Goal: Task Accomplishment & Management: Complete application form

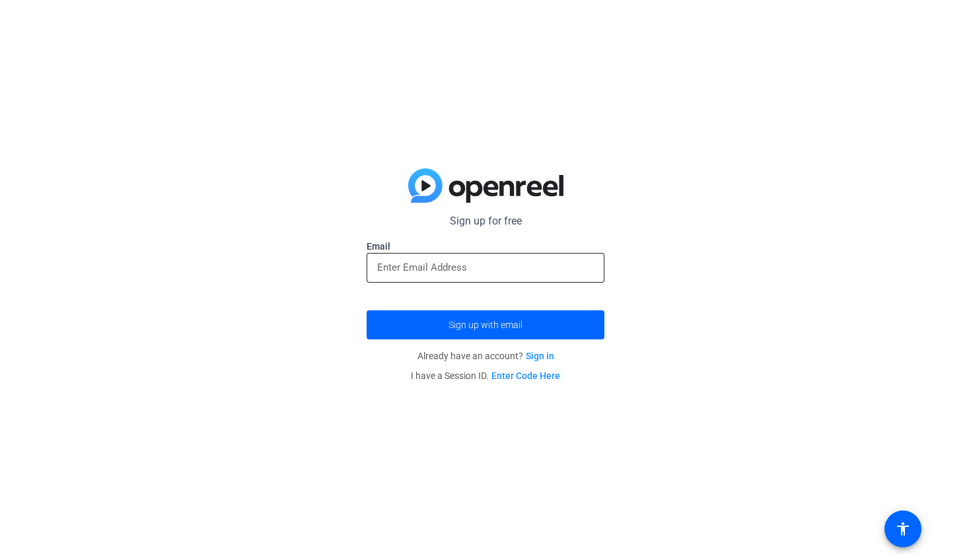
click at [518, 268] on input "email" at bounding box center [485, 268] width 217 height 16
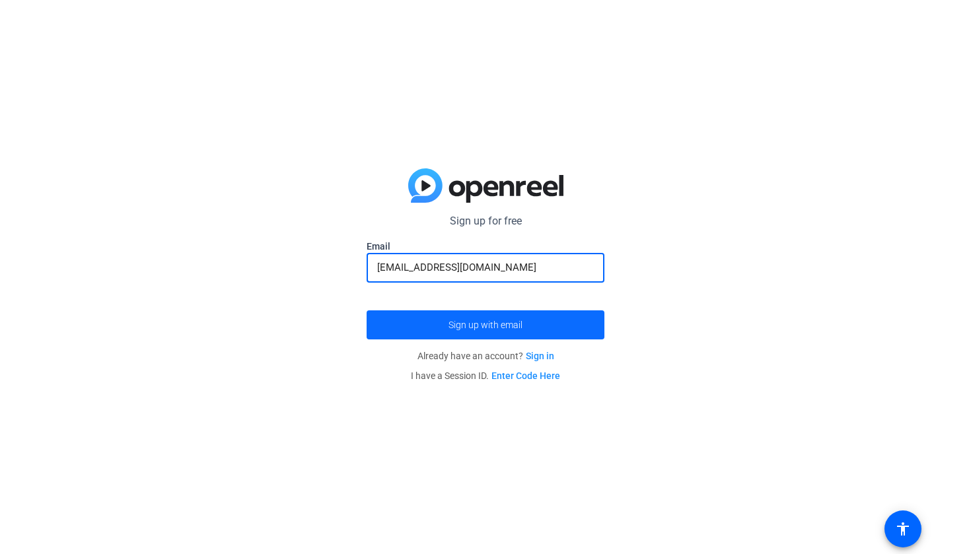
type input "[EMAIL_ADDRESS][DOMAIN_NAME]"
click at [504, 313] on span "submit" at bounding box center [486, 325] width 238 height 32
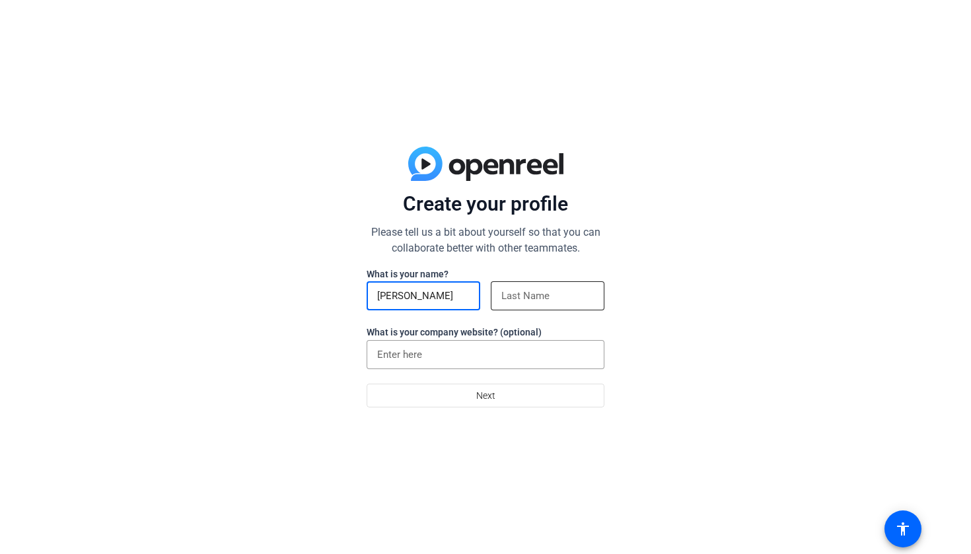
type input "[PERSON_NAME]"
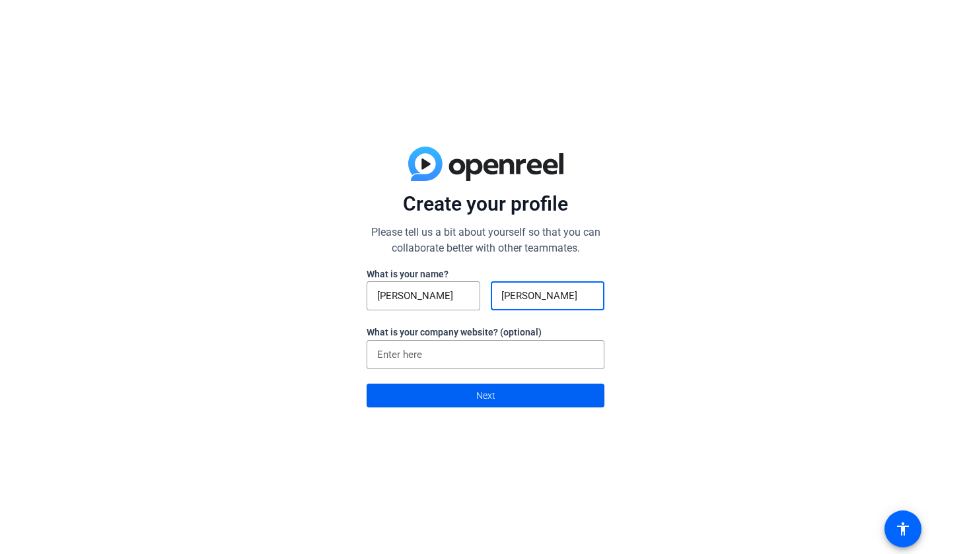
type input "[PERSON_NAME]"
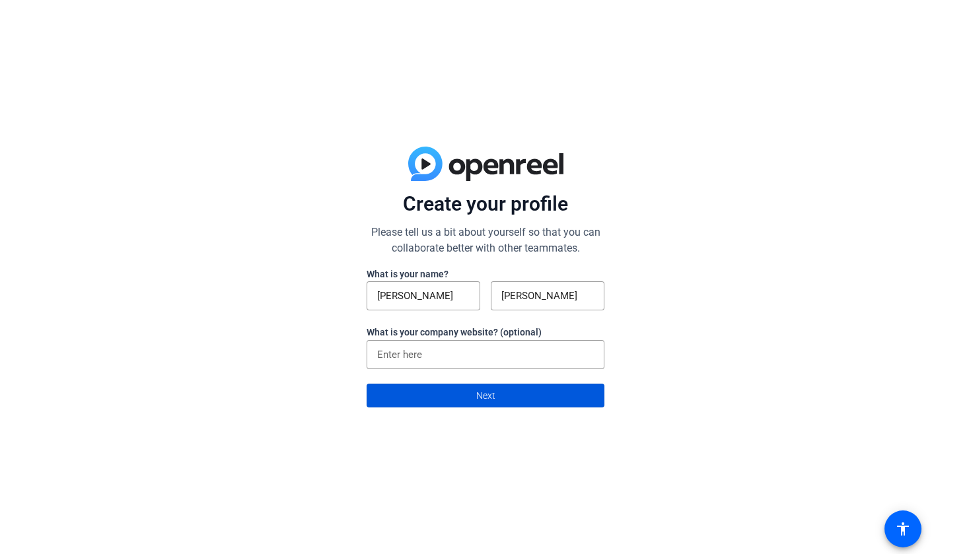
click at [511, 385] on span at bounding box center [485, 396] width 237 height 32
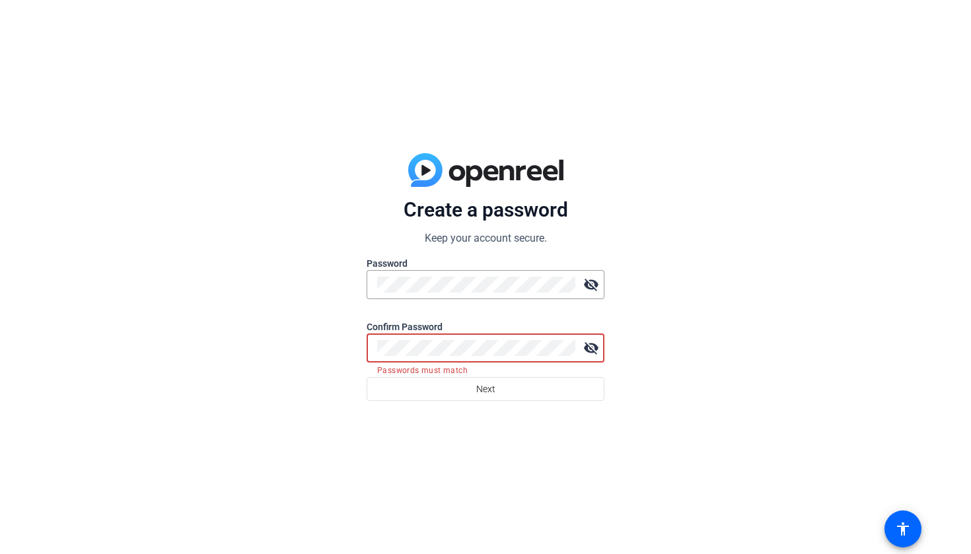
click at [399, 369] on mat-error "Passwords must match" at bounding box center [485, 370] width 217 height 15
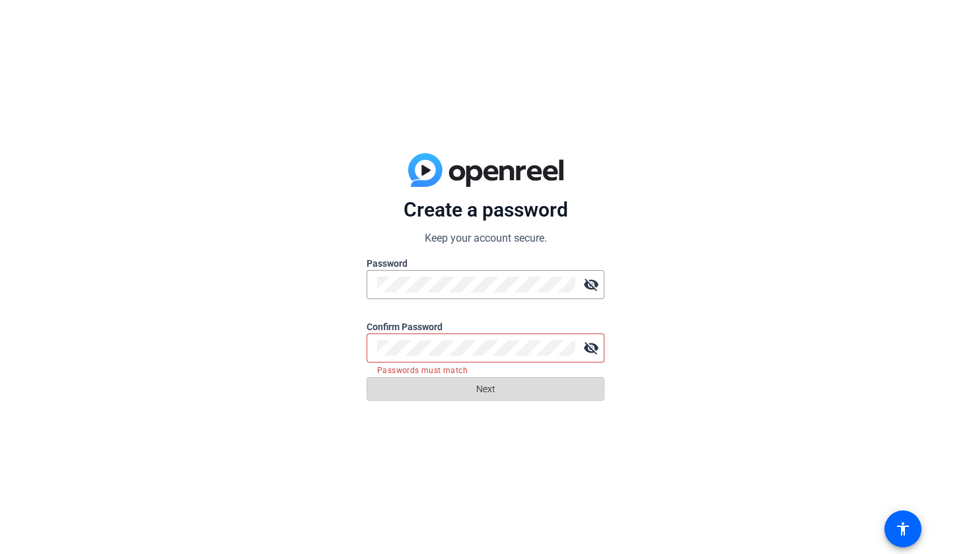
click at [408, 401] on span at bounding box center [485, 389] width 237 height 32
click at [451, 339] on div at bounding box center [476, 348] width 198 height 29
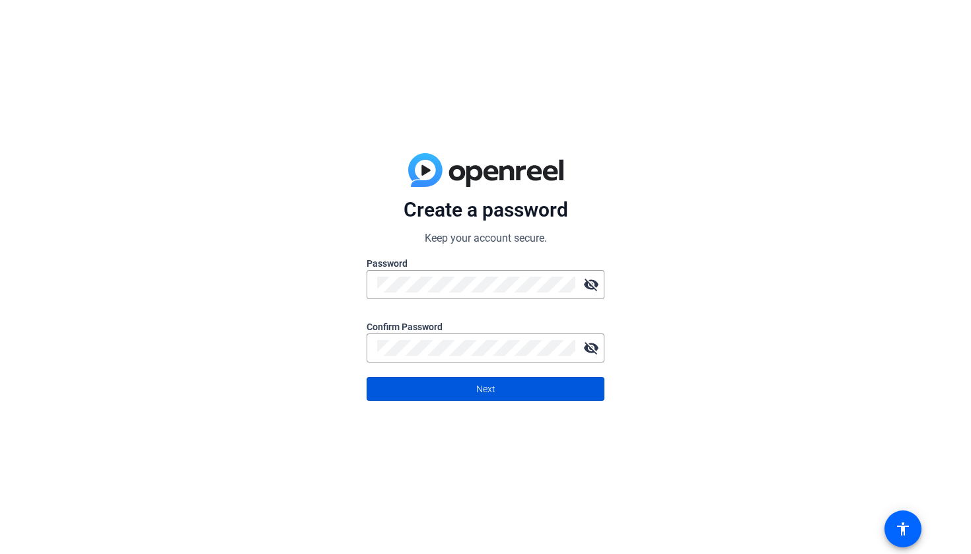
click at [444, 385] on span at bounding box center [485, 389] width 237 height 32
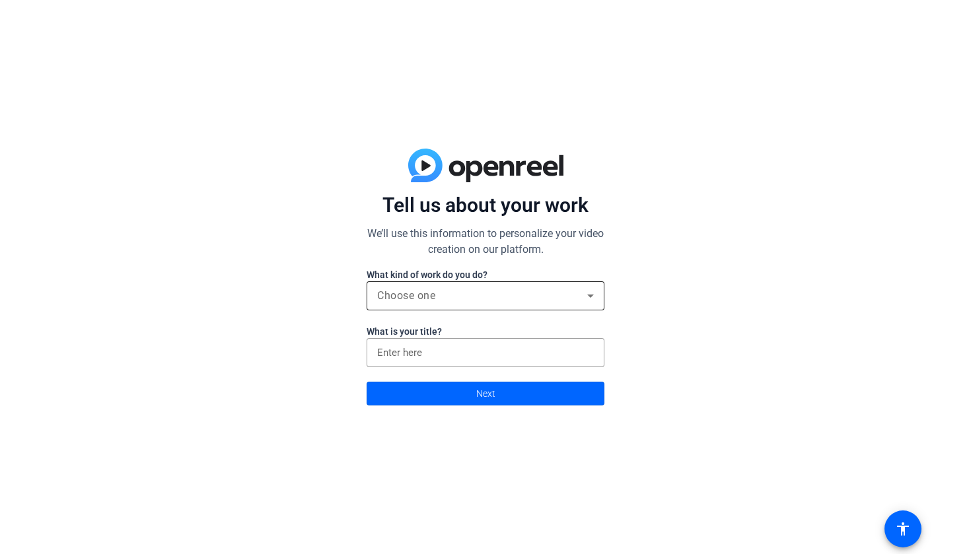
click at [507, 305] on div "Choose one" at bounding box center [485, 296] width 217 height 29
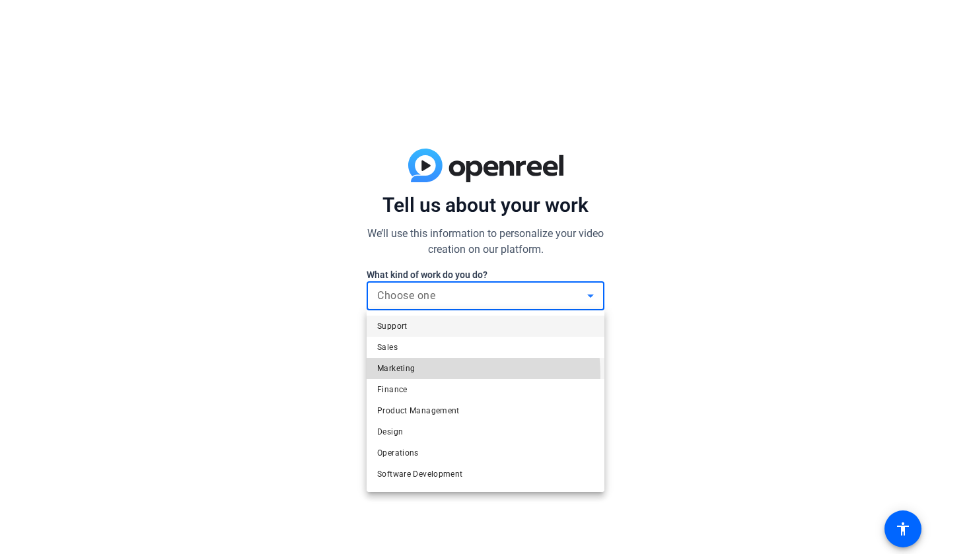
click at [412, 376] on span "Marketing" at bounding box center [396, 369] width 38 height 16
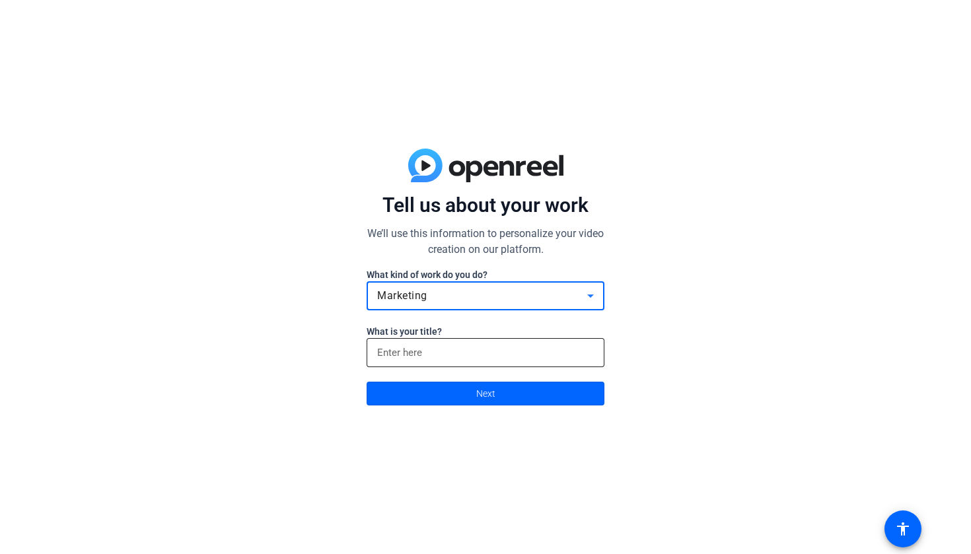
click at [444, 360] on input at bounding box center [485, 353] width 217 height 16
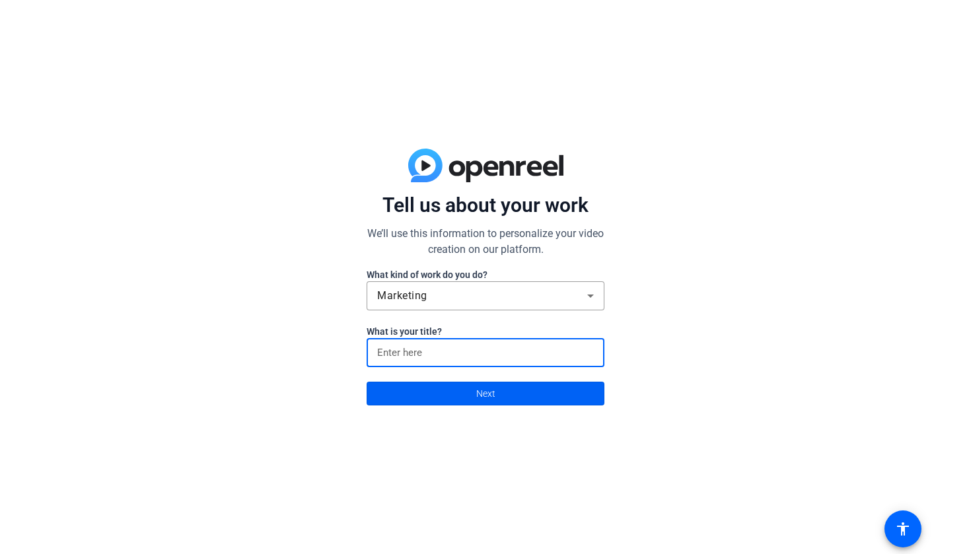
click at [443, 397] on span at bounding box center [485, 394] width 237 height 32
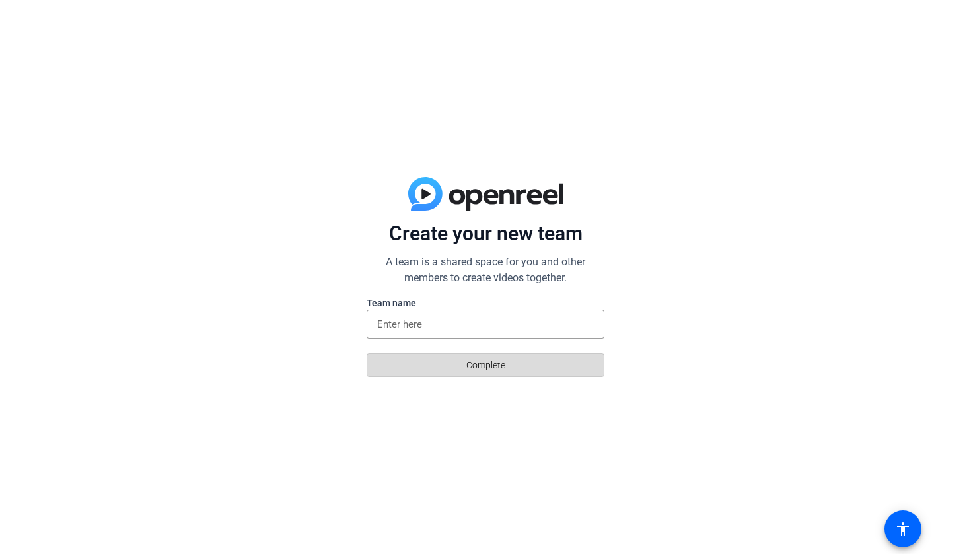
click at [464, 376] on span at bounding box center [485, 366] width 237 height 32
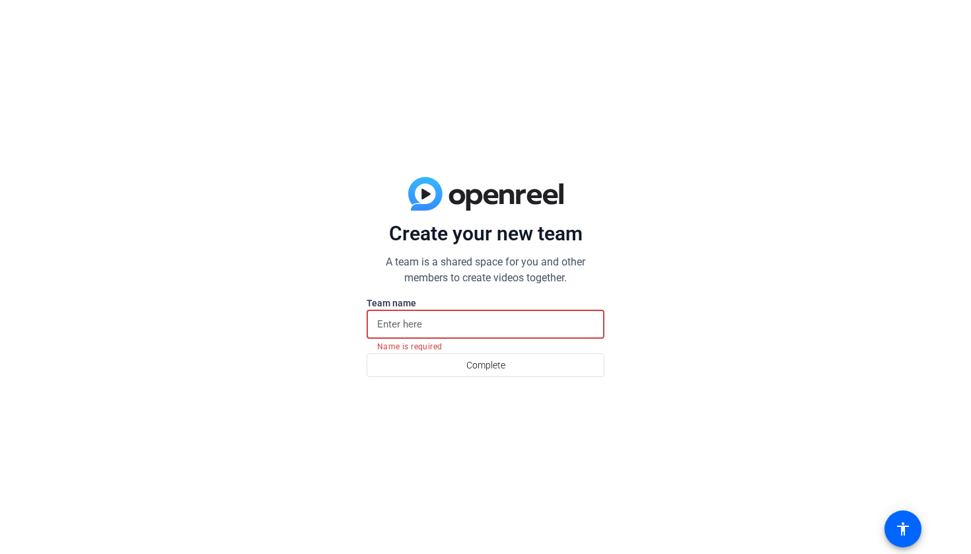
click at [476, 332] on input at bounding box center [485, 325] width 217 height 16
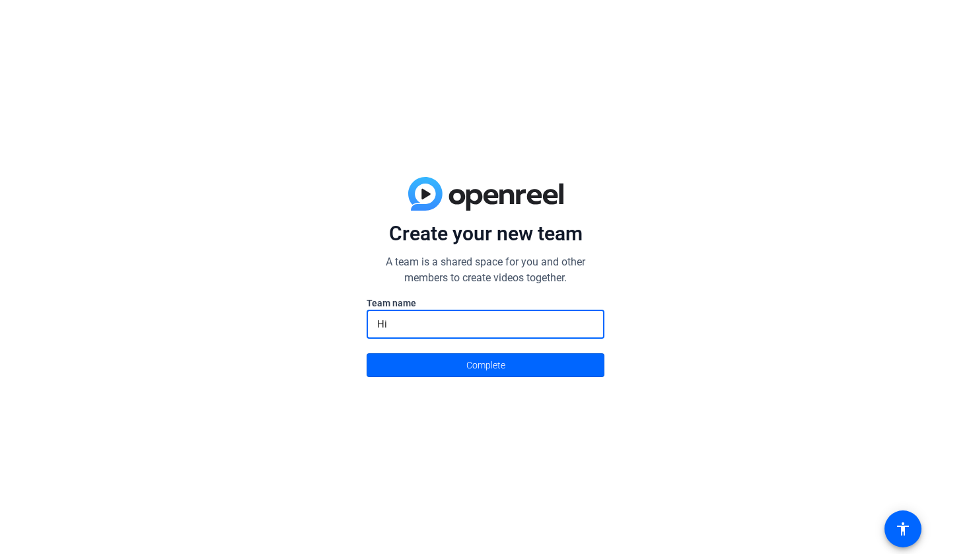
type input "H"
type input "History"
click at [486, 365] on button "Complete" at bounding box center [486, 366] width 238 height 24
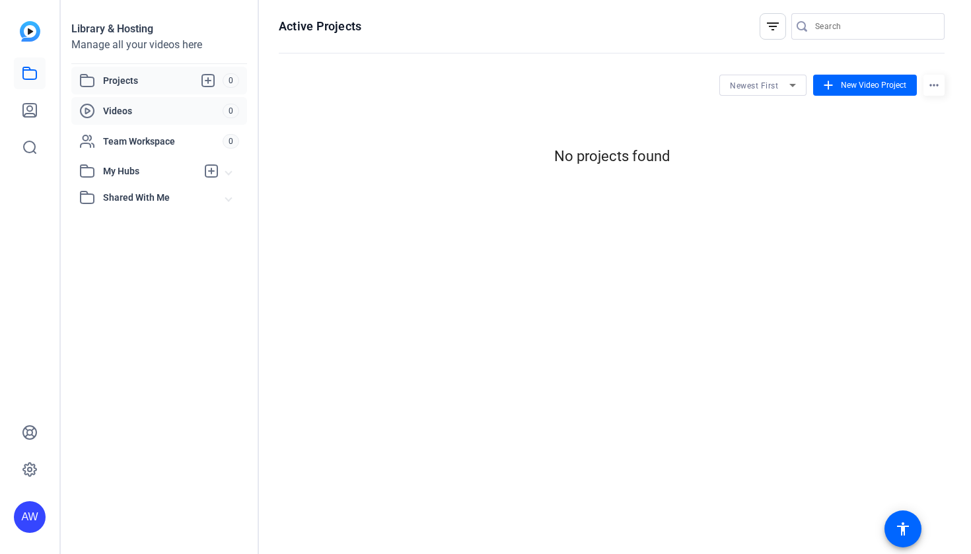
click at [184, 102] on div "Videos 0" at bounding box center [159, 111] width 176 height 28
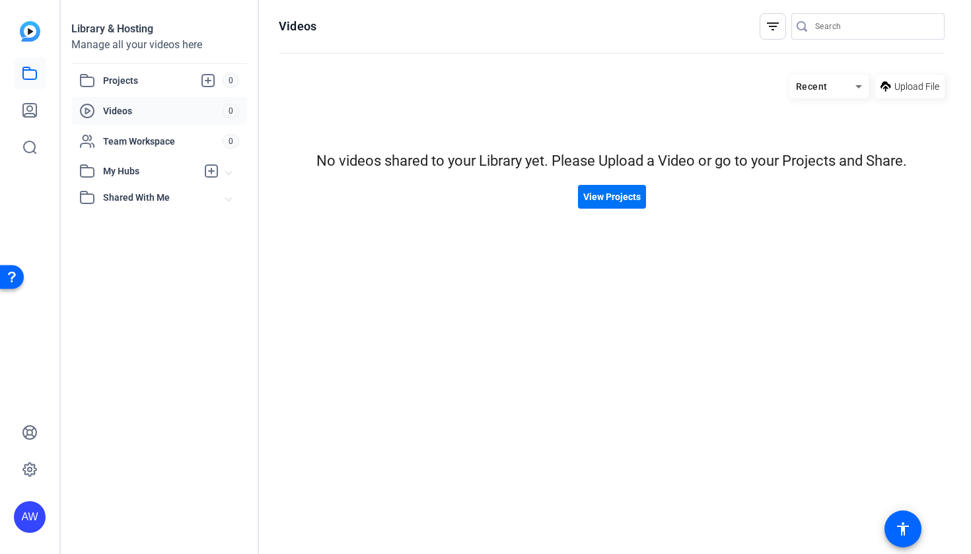
click at [596, 192] on span "View Projects" at bounding box center [612, 197] width 57 height 14
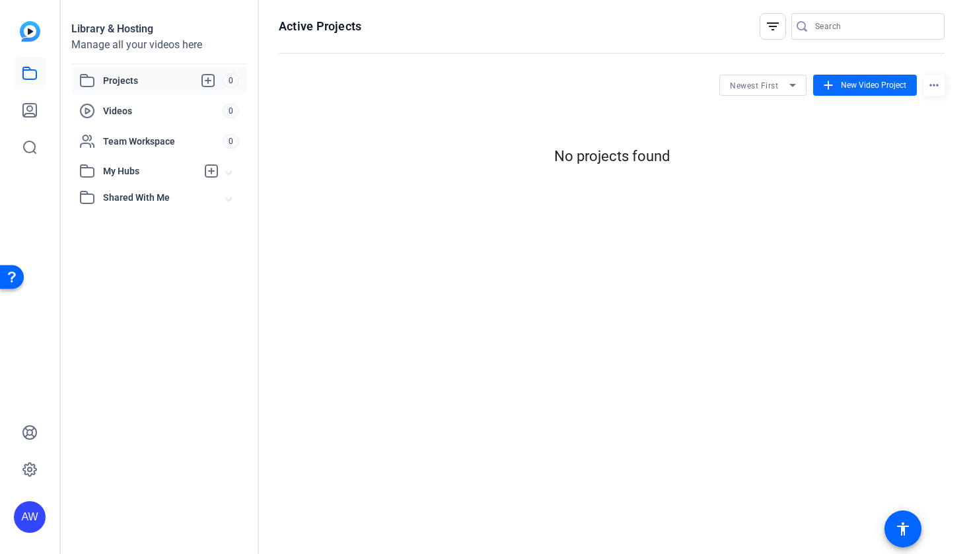
click at [843, 91] on span at bounding box center [866, 85] width 104 height 32
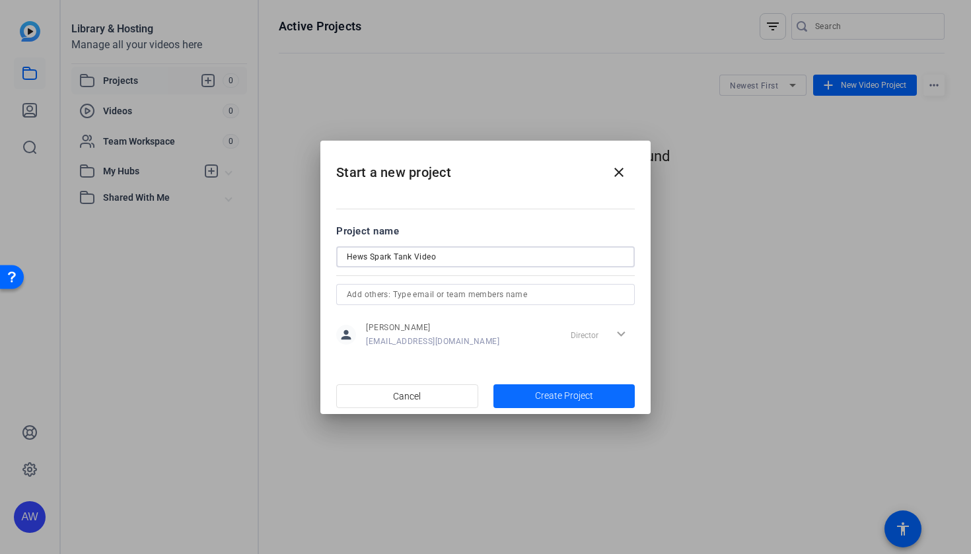
type input "Hews Spark Tank Video"
click at [528, 391] on span "button" at bounding box center [565, 397] width 142 height 32
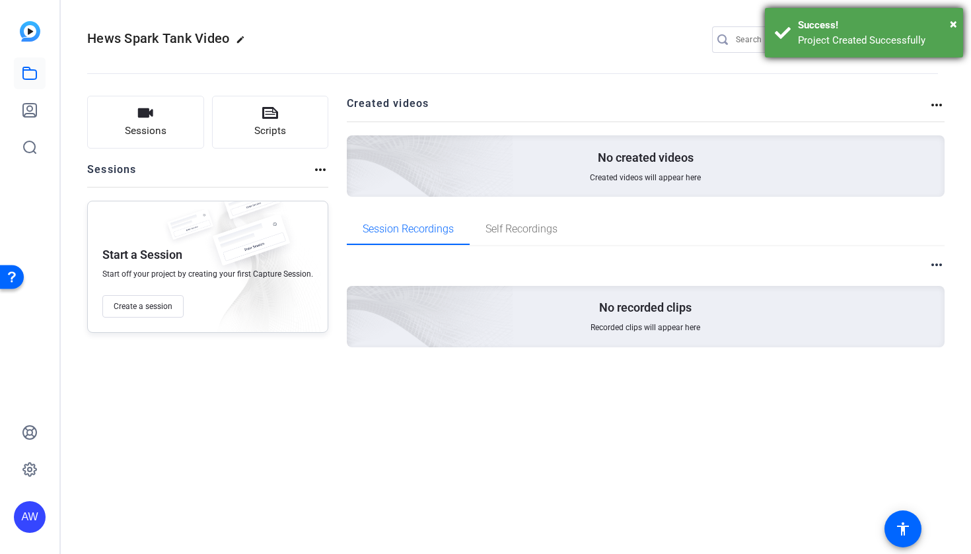
click at [960, 20] on div "× Success! Project Created Successfully" at bounding box center [864, 33] width 198 height 50
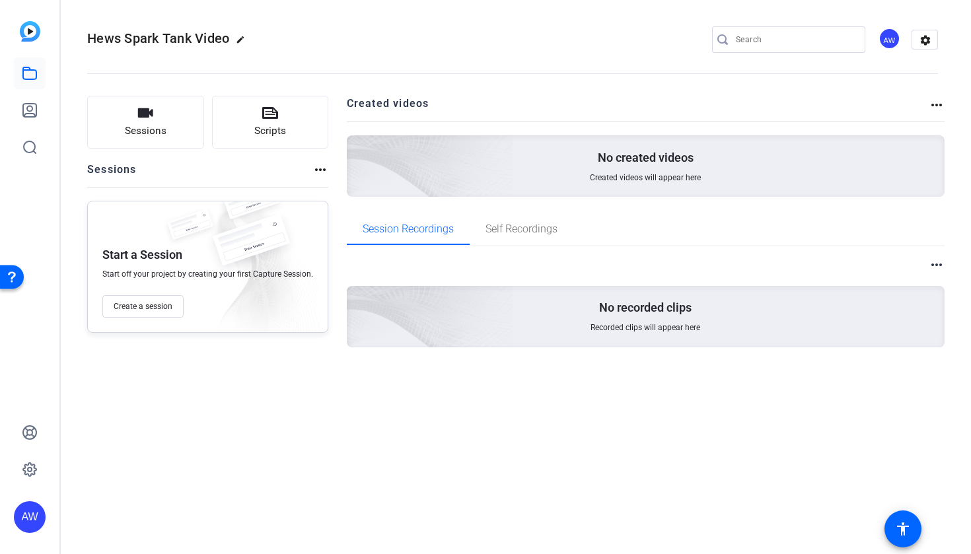
click at [313, 171] on mat-icon "more_horiz" at bounding box center [321, 170] width 16 height 16
click at [387, 94] on div at bounding box center [485, 277] width 971 height 554
click at [568, 164] on div "No created videos Created videos will appear here" at bounding box center [646, 165] width 599 height 61
click at [936, 109] on mat-icon "more_horiz" at bounding box center [937, 105] width 16 height 16
click at [702, 171] on div at bounding box center [485, 277] width 971 height 554
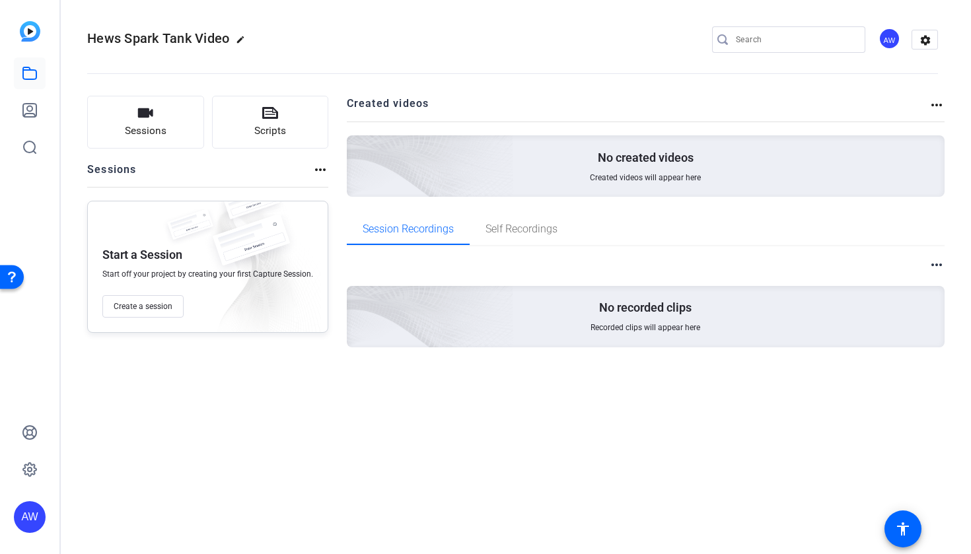
click at [628, 180] on span "Created videos will appear here" at bounding box center [645, 177] width 111 height 11
click at [629, 180] on span "Created videos will appear here" at bounding box center [645, 177] width 111 height 11
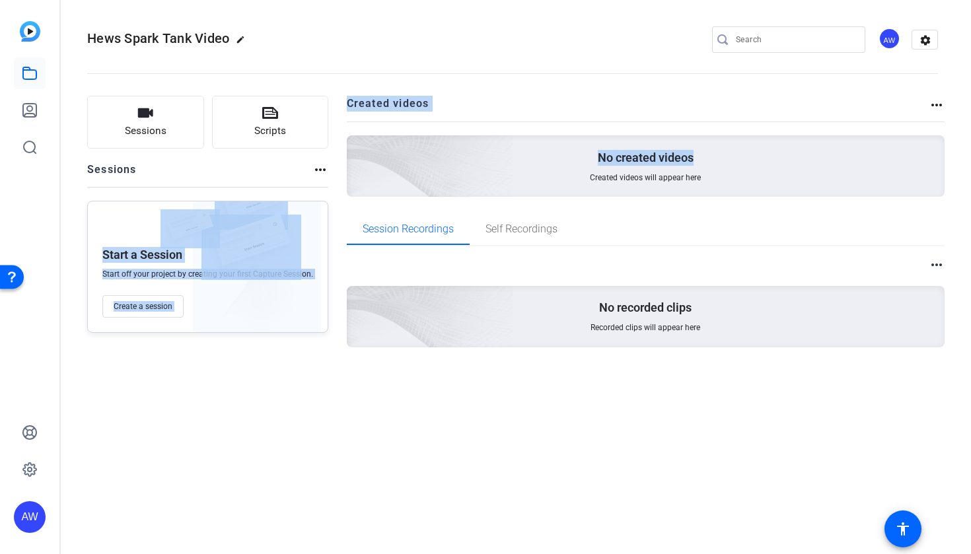
drag, startPoint x: 629, startPoint y: 180, endPoint x: 154, endPoint y: 259, distance: 481.7
click at [155, 258] on div "Sessions Scripts Sessions more_horiz Start a Session Start off your project by …" at bounding box center [513, 242] width 904 height 327
click at [51, 205] on div "AW" at bounding box center [29, 277] width 59 height 554
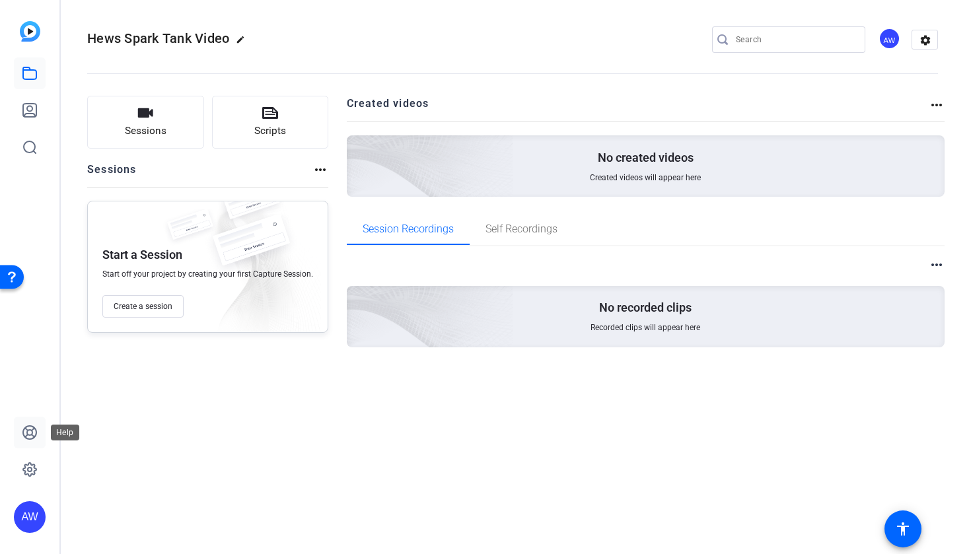
click at [16, 432] on link at bounding box center [30, 433] width 32 height 32
